Goal: Task Accomplishment & Management: Use online tool/utility

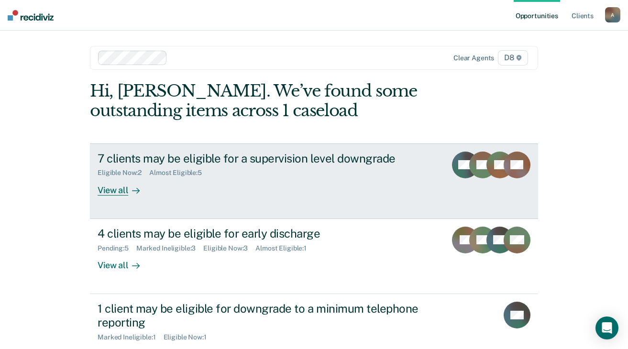
click at [266, 167] on div "Eligible Now : 2 Almost Eligible : 5" at bounding box center [266, 171] width 336 height 12
